Goal: Complete application form

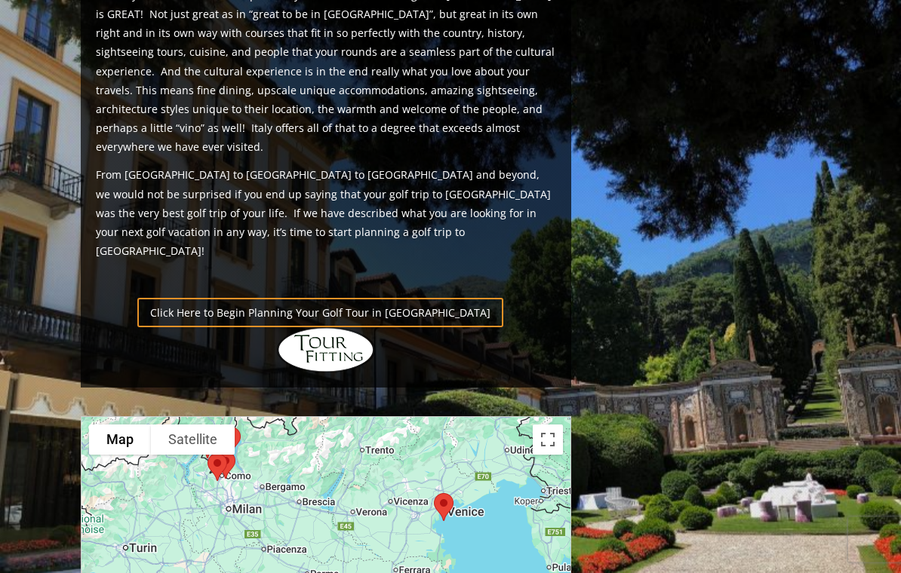
scroll to position [930, 0]
click at [166, 298] on link "Click Here to Begin Planning Your Golf Tour in Italy" at bounding box center [320, 312] width 366 height 29
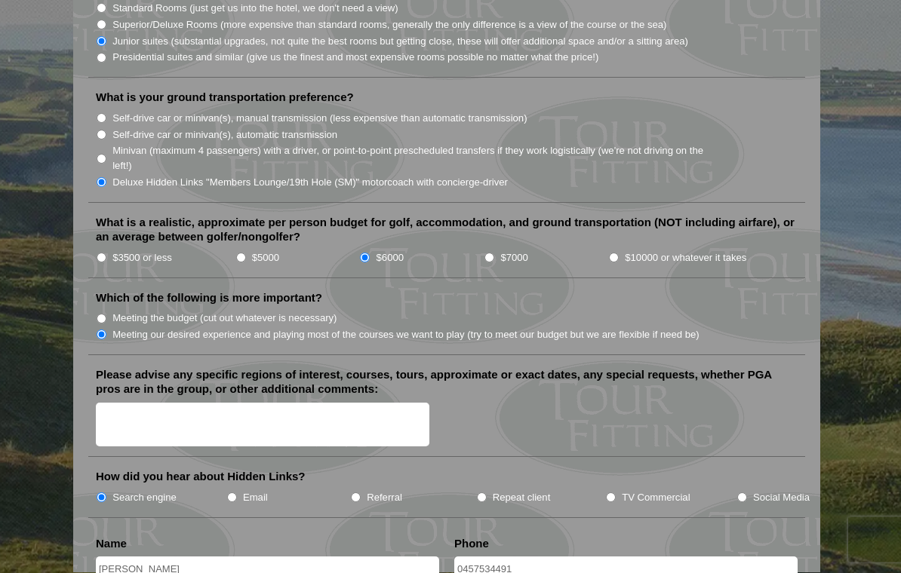
scroll to position [1593, 0]
click at [136, 403] on textarea "Please advise any specific regions of interest, courses, tours, approximate or …" at bounding box center [262, 425] width 333 height 45
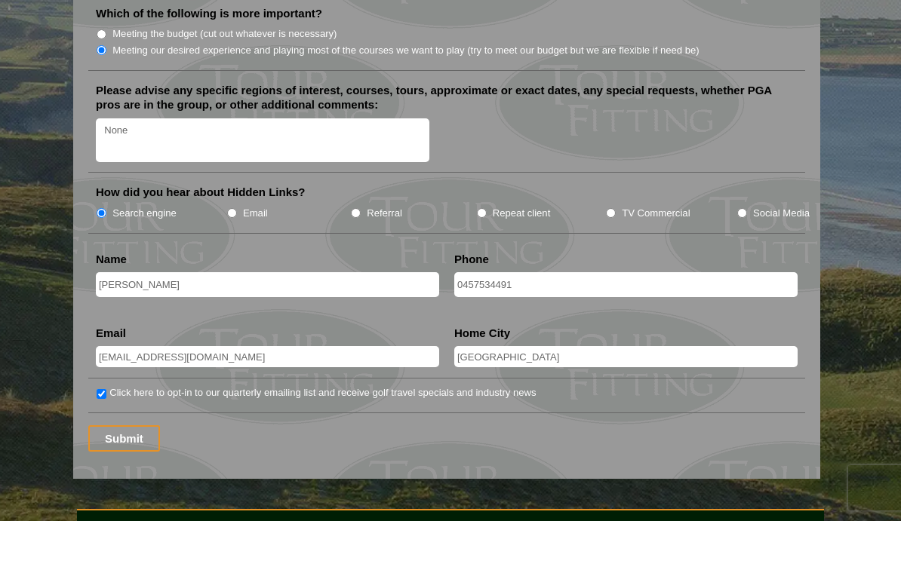
scroll to position [1826, 0]
type textarea "None"
click at [454, 324] on input "0457534491" at bounding box center [625, 336] width 343 height 25
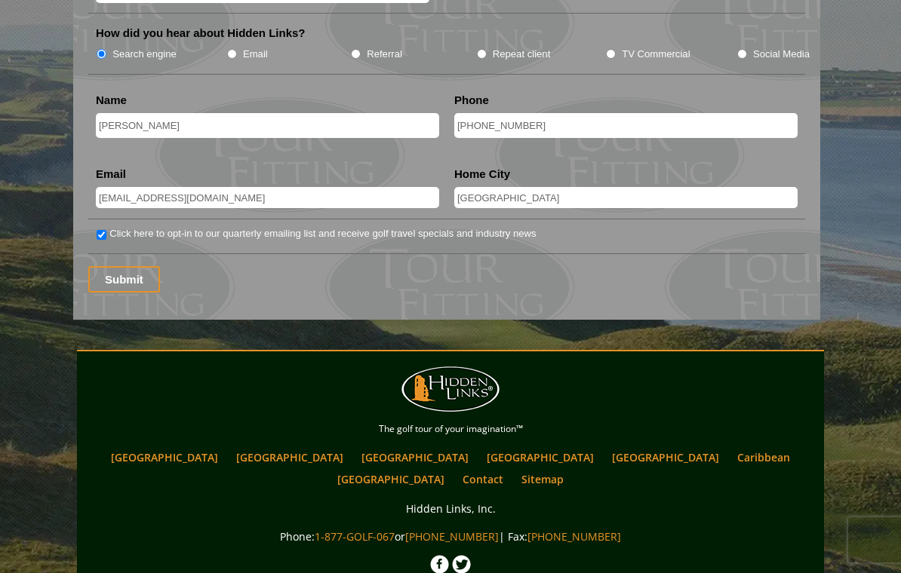
scroll to position [2023, 0]
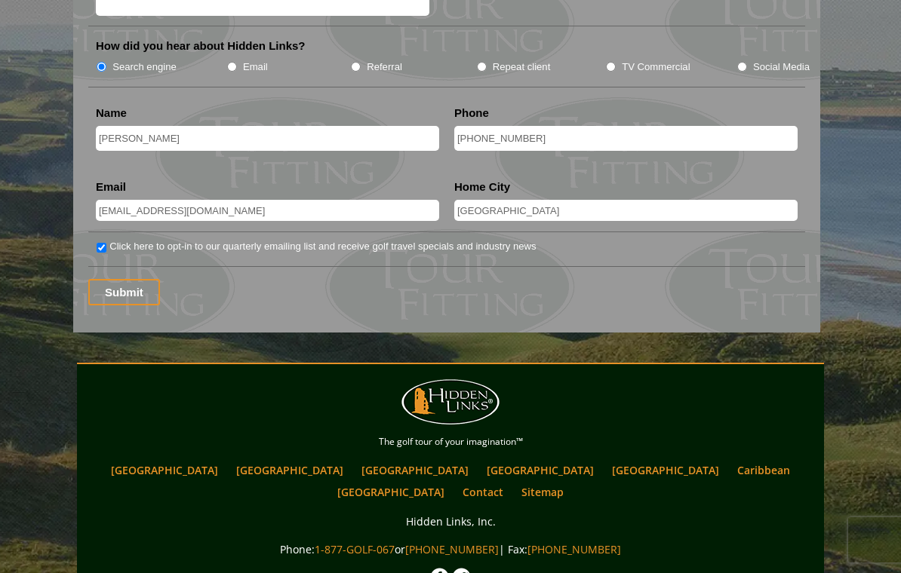
type input "[PHONE_NUMBER]"
click at [131, 279] on input "Submit" at bounding box center [124, 292] width 72 height 26
